Goal: Transaction & Acquisition: Purchase product/service

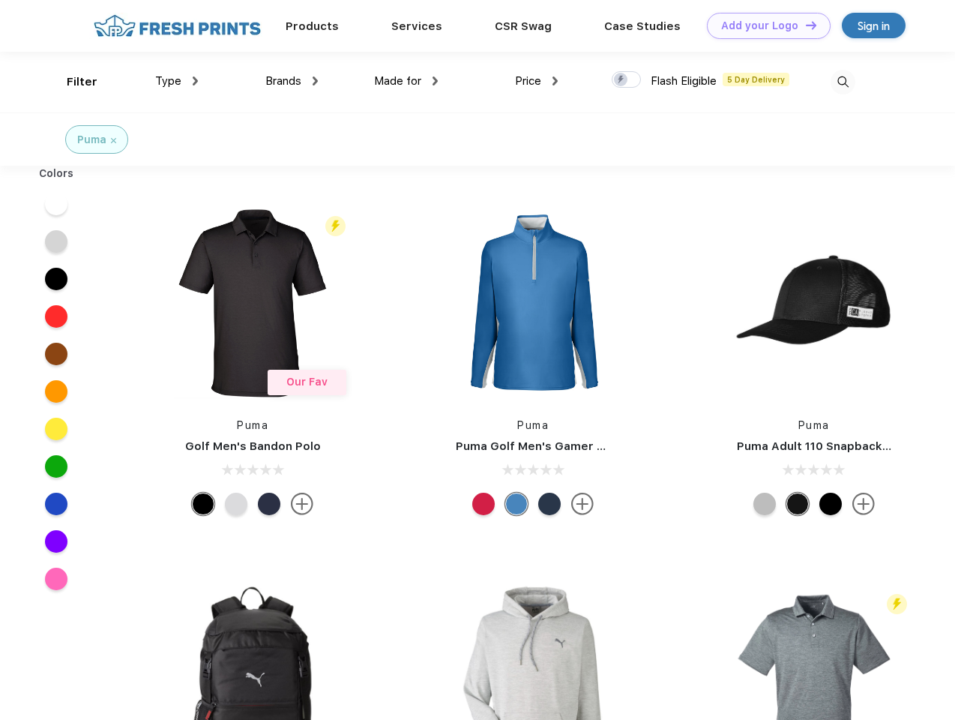
click at [763, 25] on link "Add your Logo Design Tool" at bounding box center [769, 26] width 124 height 26
click at [0, 0] on div "Design Tool" at bounding box center [0, 0] width 0 height 0
click at [805, 25] on link "Add your Logo Design Tool" at bounding box center [769, 26] width 124 height 26
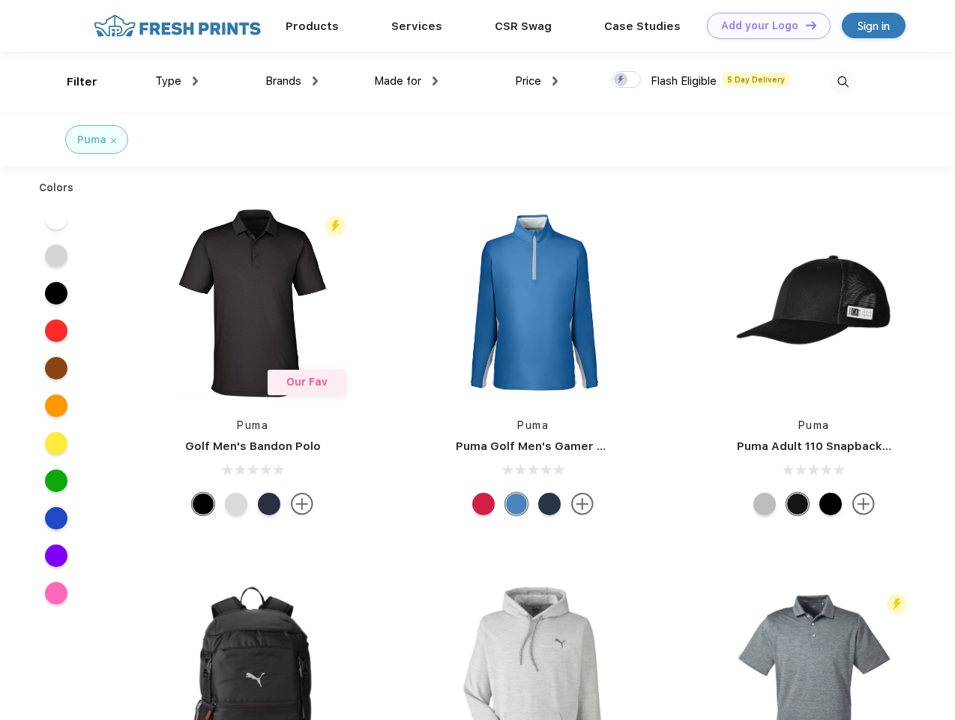
click at [72, 82] on div "Filter" at bounding box center [82, 81] width 31 height 17
click at [177, 81] on span "Type" at bounding box center [168, 80] width 26 height 13
click at [292, 81] on span "Brands" at bounding box center [283, 80] width 36 height 13
click at [406, 81] on span "Made for" at bounding box center [397, 80] width 47 height 13
click at [537, 81] on span "Price" at bounding box center [528, 80] width 26 height 13
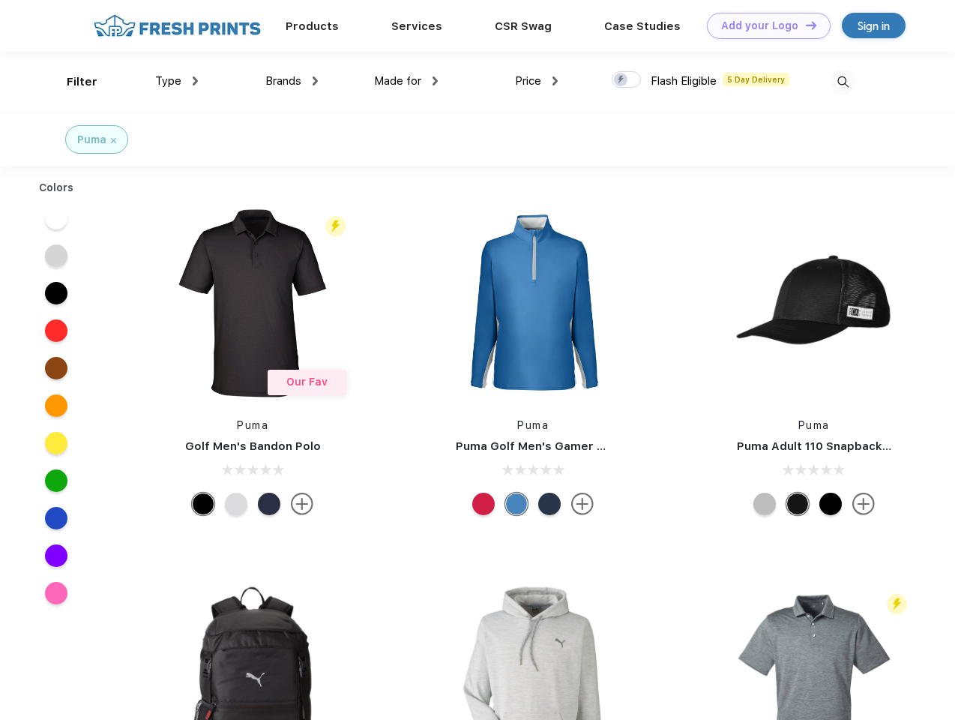
click at [627, 80] on div at bounding box center [626, 79] width 29 height 16
click at [622, 80] on input "checkbox" at bounding box center [617, 75] width 10 height 10
click at [843, 82] on img at bounding box center [843, 82] width 25 height 25
